Goal: Task Accomplishment & Management: Complete application form

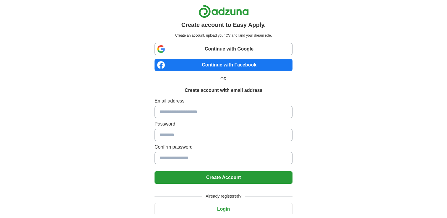
click at [203, 112] on input at bounding box center [224, 112] width 138 height 12
click at [227, 51] on link "Continue with Google" at bounding box center [224, 49] width 138 height 12
click at [212, 46] on link "Continue with Google" at bounding box center [224, 49] width 138 height 12
